Goal: Information Seeking & Learning: Learn about a topic

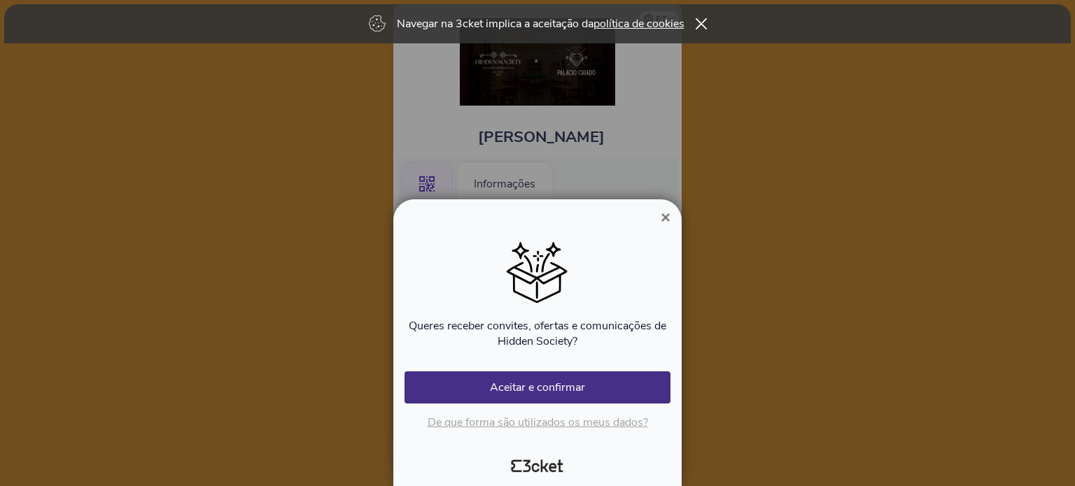
click at [670, 220] on button "×" at bounding box center [665, 217] width 32 height 17
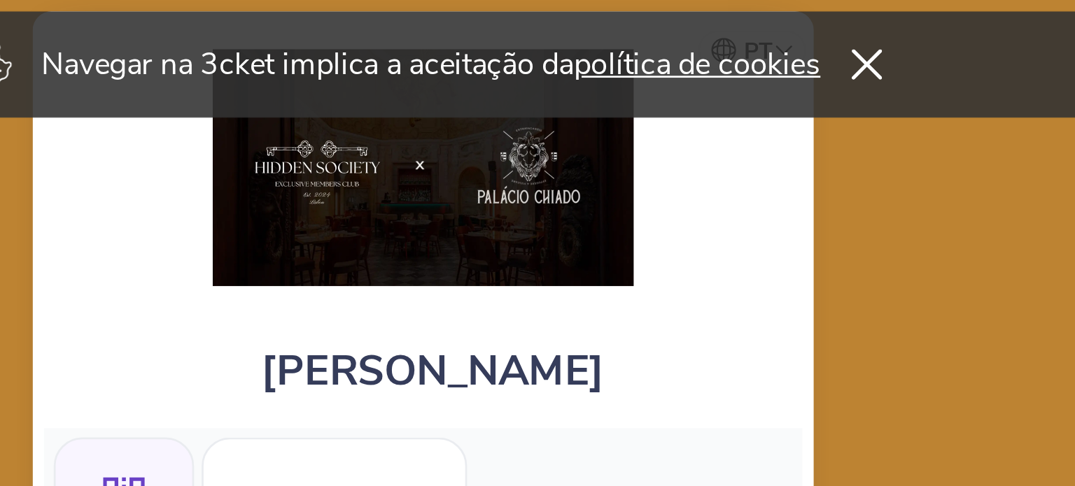
click at [586, 69] on img at bounding box center [537, 61] width 155 height 87
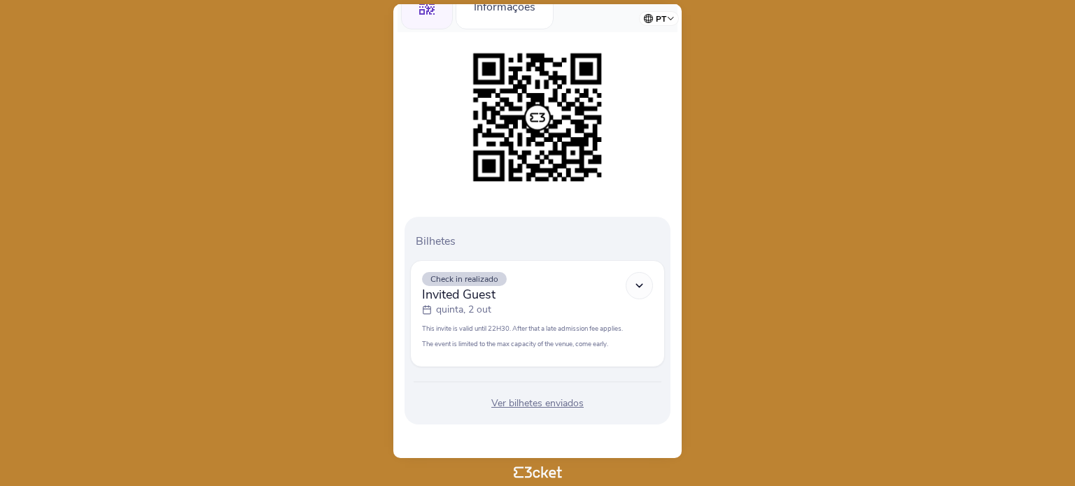
scroll to position [174, 0]
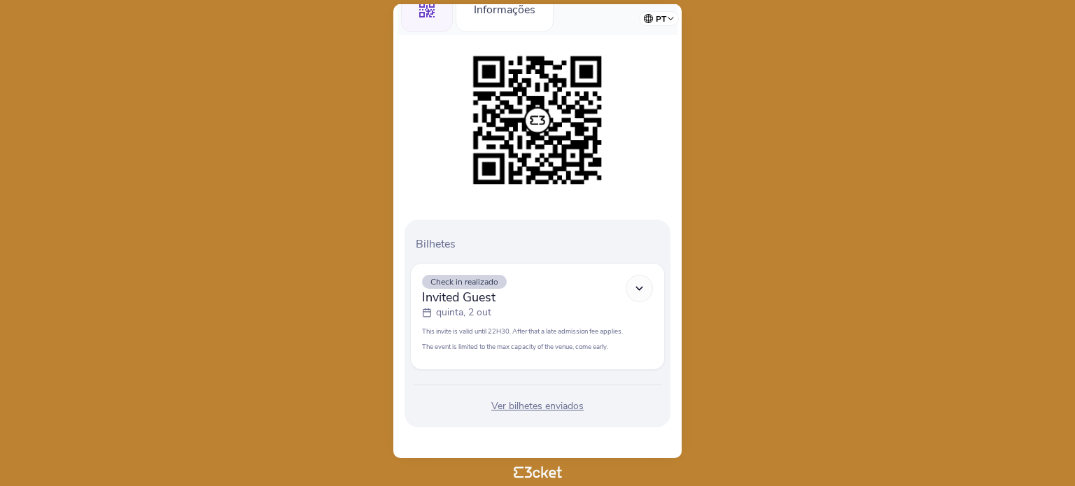
click at [643, 285] on icon at bounding box center [639, 289] width 12 height 12
drag, startPoint x: 525, startPoint y: 15, endPoint x: 532, endPoint y: 6, distance: 11.6
click at [525, 15] on div "Informações" at bounding box center [504, 9] width 98 height 45
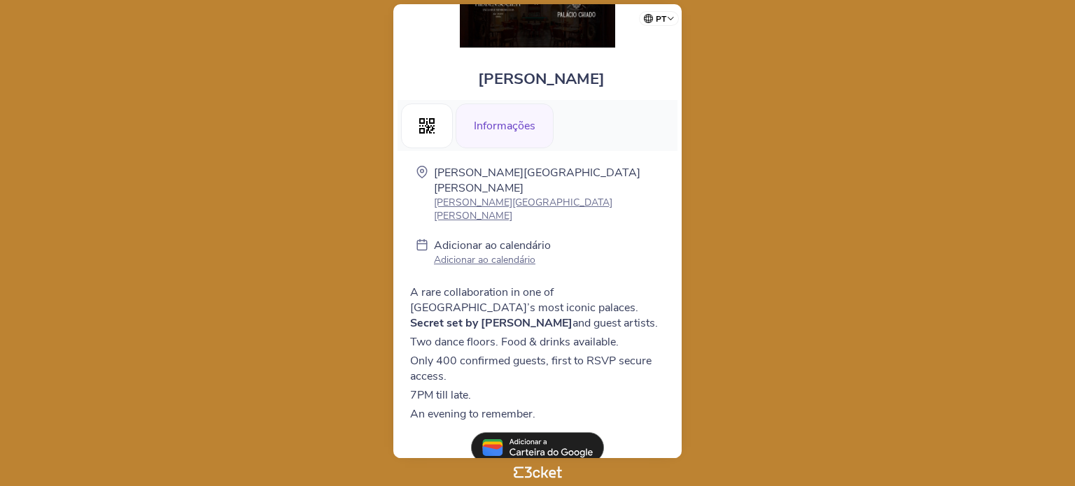
scroll to position [68, 0]
